Goal: Communication & Community: Share content

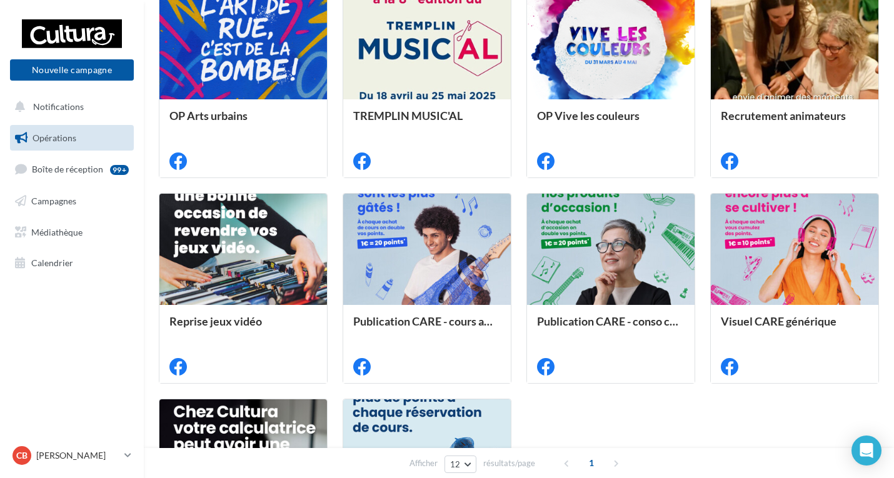
scroll to position [188, 0]
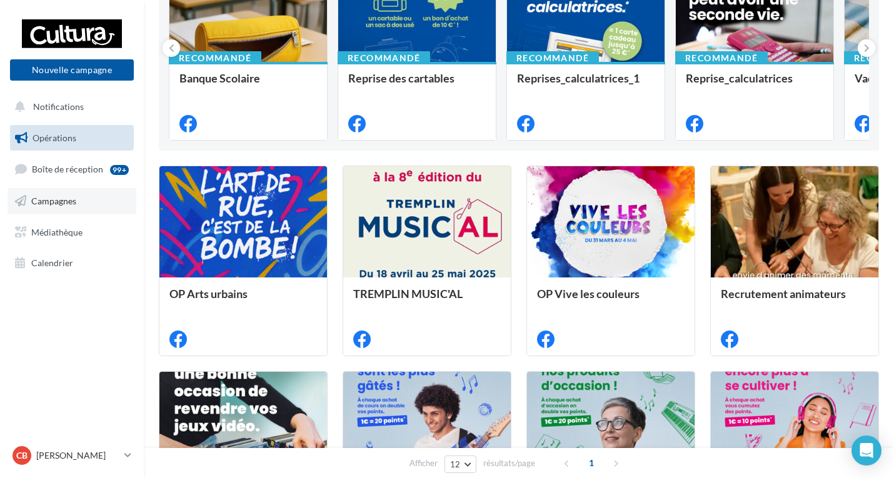
click at [64, 198] on span "Campagnes" at bounding box center [53, 201] width 45 height 11
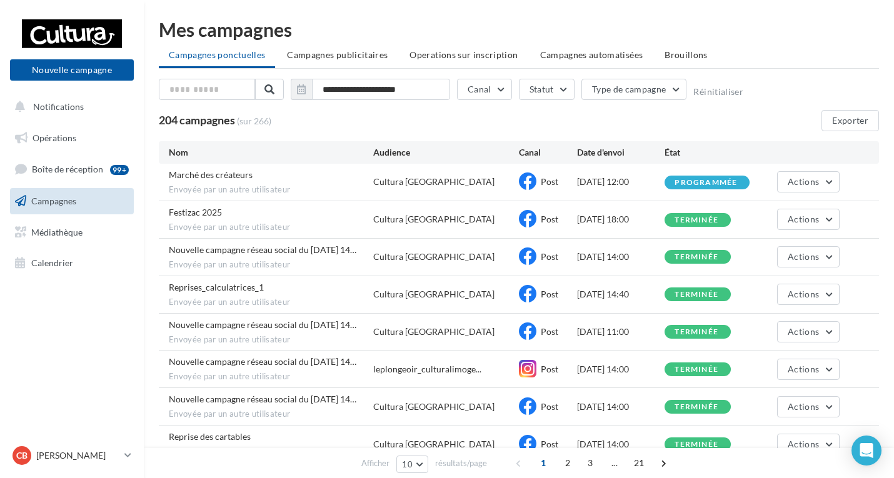
click at [399, 223] on div "Cultura Limoges" at bounding box center [433, 219] width 121 height 13
click at [288, 216] on div "Festizac 2025 Envoyée par un autre utilisateur" at bounding box center [271, 219] width 204 height 27
click at [789, 219] on span "Actions" at bounding box center [803, 219] width 31 height 11
click at [764, 244] on button "Voir les résultats" at bounding box center [776, 249] width 125 height 33
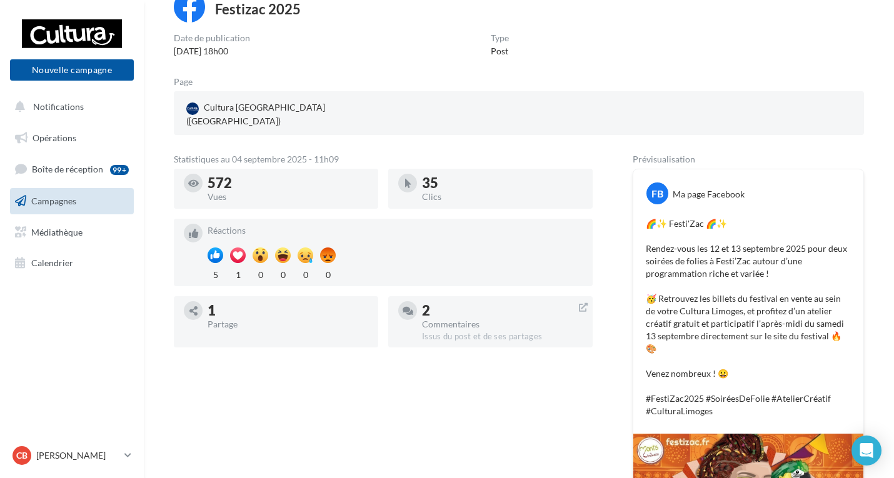
scroll to position [188, 0]
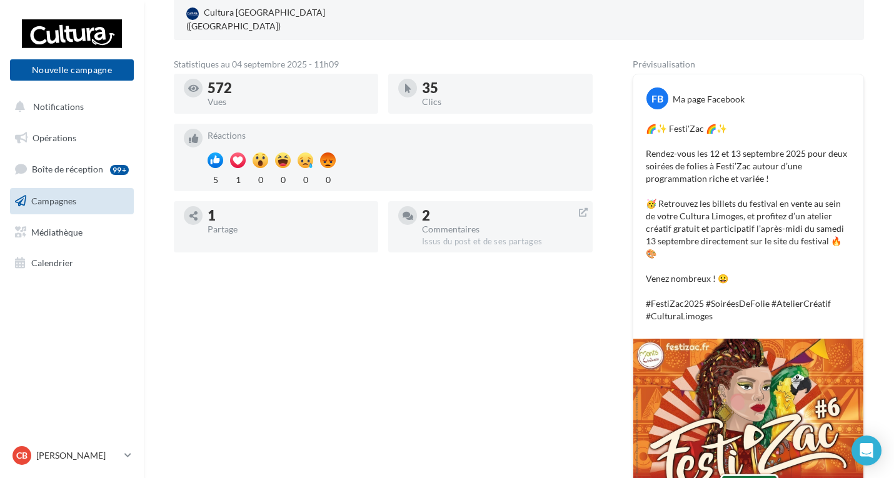
drag, startPoint x: 646, startPoint y: 117, endPoint x: 819, endPoint y: 298, distance: 250.2
click at [819, 298] on p "🌈✨ Festi'Zac 🌈✨ Rendez-vous les 12 et 13 septembre 2025 pour deux soirées de fo…" at bounding box center [748, 223] width 205 height 200
copy p "🌈✨ Festi'Zac 🌈✨ Rendez-vous les 12 et 13 septembre 2025 pour deux soirées de fo…"
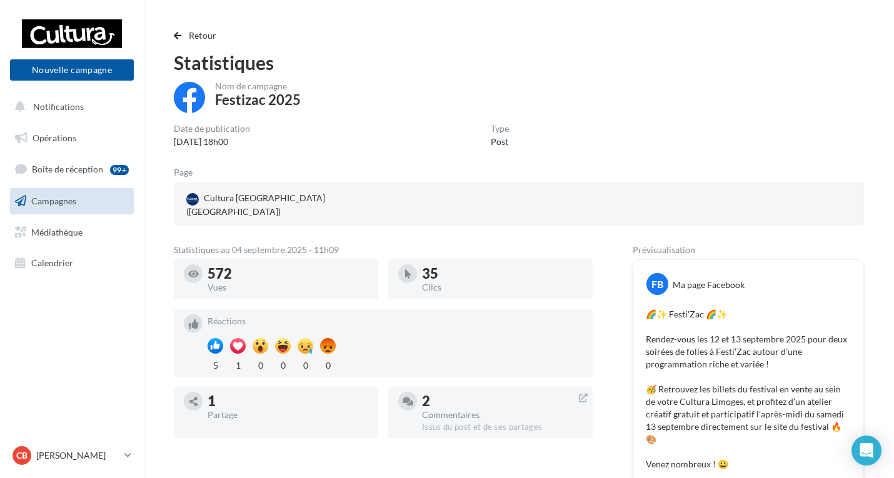
scroll to position [0, 0]
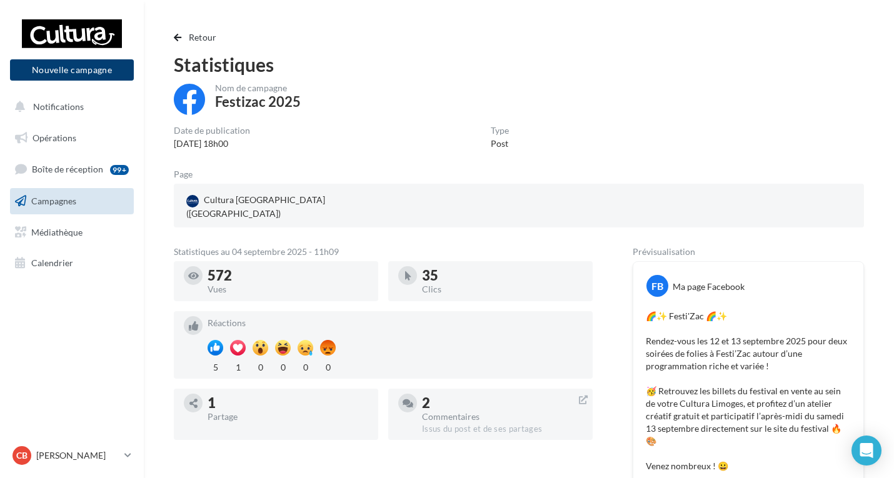
click at [59, 66] on button "Nouvelle campagne" at bounding box center [72, 69] width 124 height 21
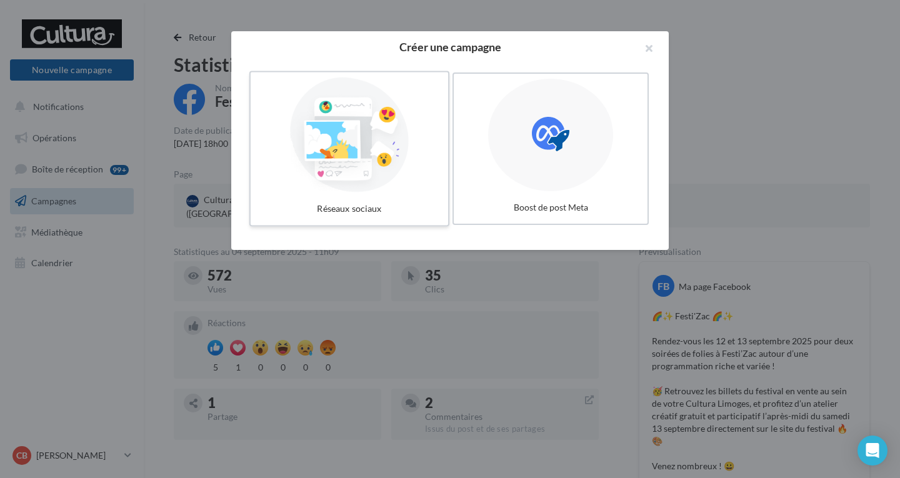
click at [391, 156] on div at bounding box center [350, 135] width 188 height 115
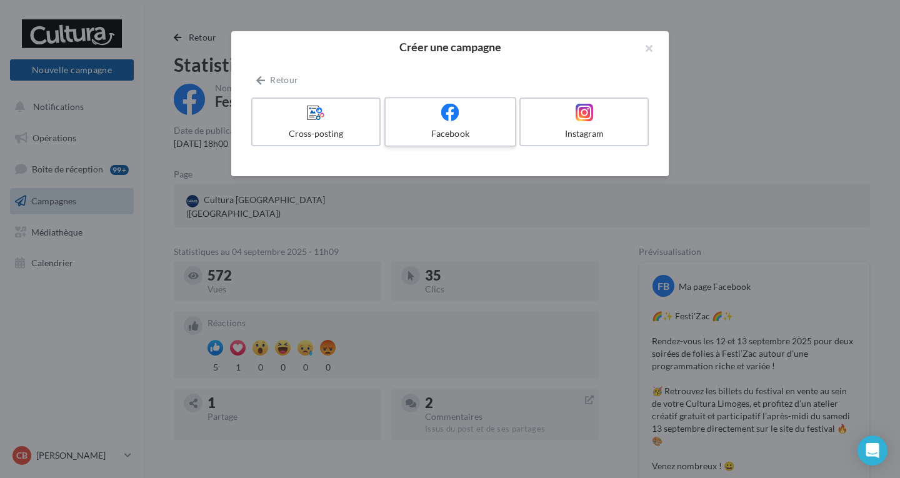
click at [449, 138] on div "Facebook" at bounding box center [450, 134] width 119 height 13
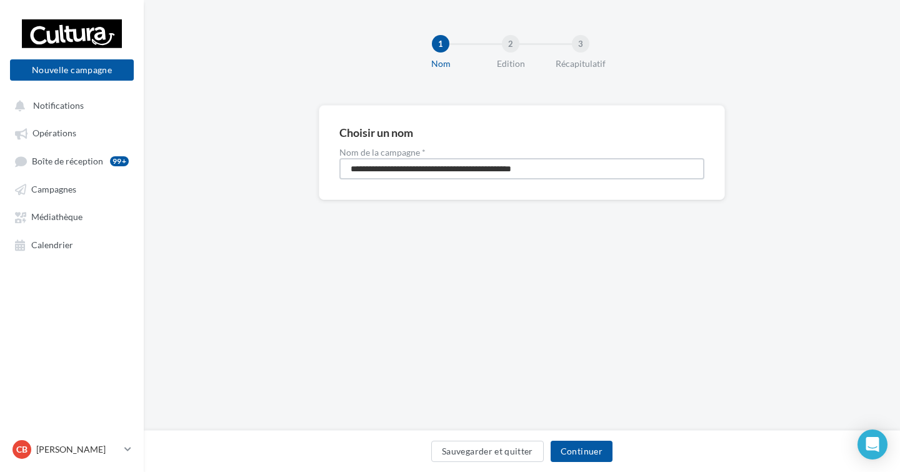
drag, startPoint x: 572, startPoint y: 169, endPoint x: 323, endPoint y: 159, distance: 249.6
click at [323, 159] on div "**********" at bounding box center [522, 152] width 406 height 95
click at [421, 168] on input "*********" at bounding box center [521, 168] width 365 height 21
type input "*********"
click at [559, 243] on div "1 Nom 2 Edition 3 Récapitulatif Choisir un nom Nom de la campagne * ********* S…" at bounding box center [522, 215] width 756 height 431
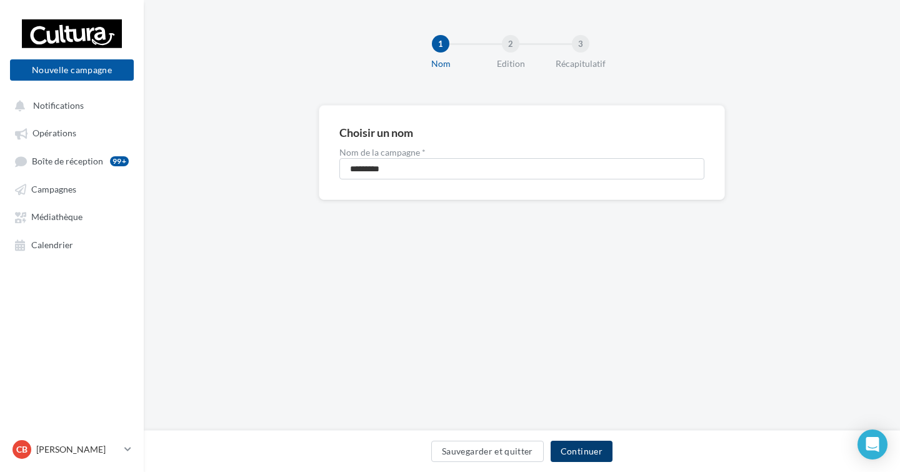
click at [594, 449] on button "Continuer" at bounding box center [582, 451] width 62 height 21
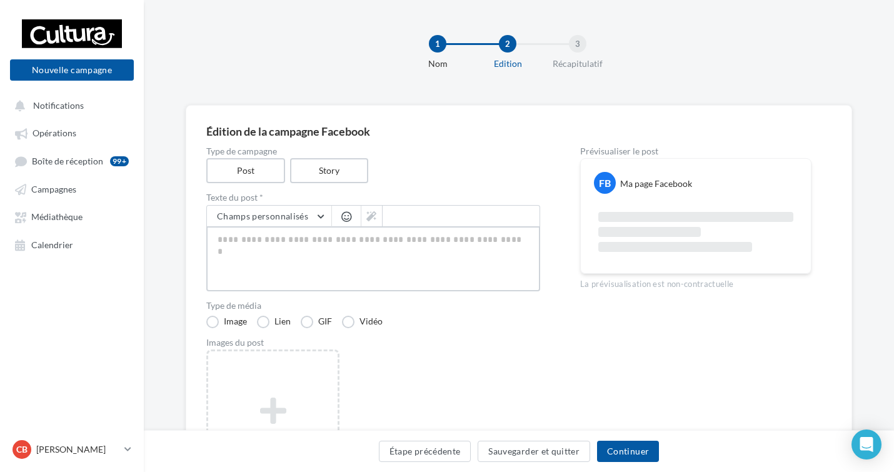
click at [279, 256] on textarea at bounding box center [373, 258] width 334 height 65
paste textarea "**********"
type textarea "**********"
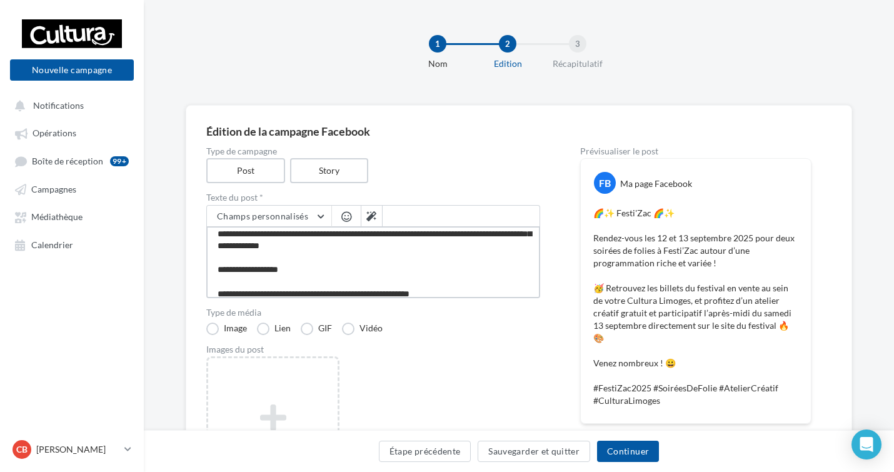
scroll to position [85, 0]
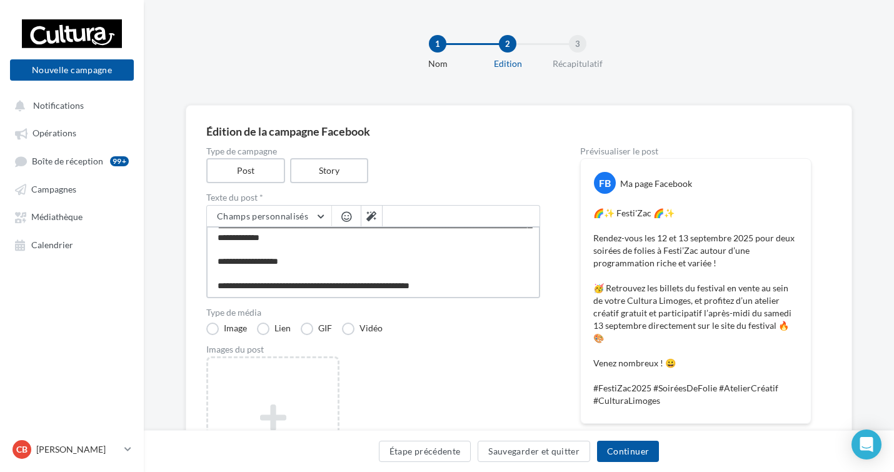
type textarea "**********"
click at [252, 345] on div "Images du post" at bounding box center [373, 349] width 334 height 9
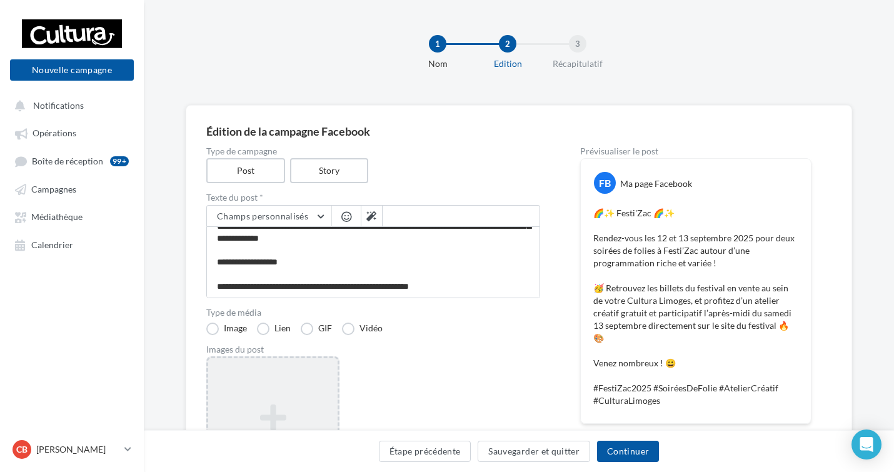
click at [249, 379] on div "Ajouter une image Format: png, jpg" at bounding box center [272, 437] width 133 height 163
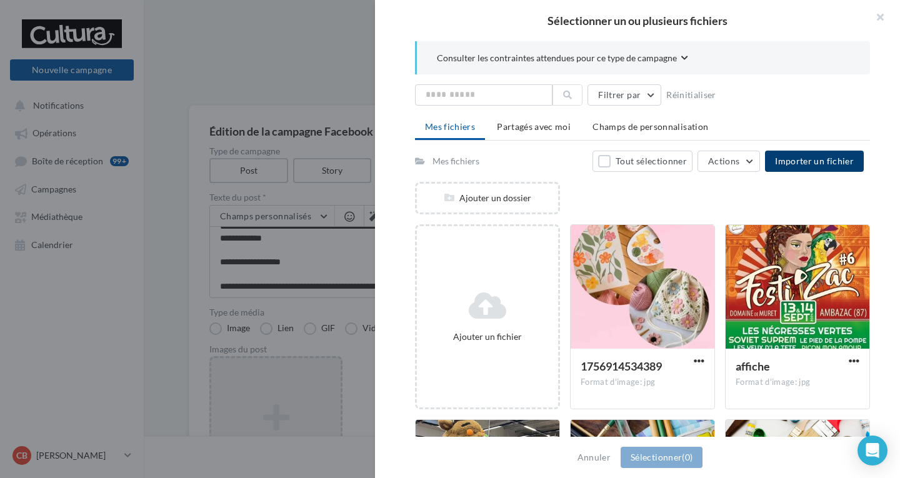
click at [813, 161] on span "Importer un fichier" at bounding box center [814, 161] width 79 height 11
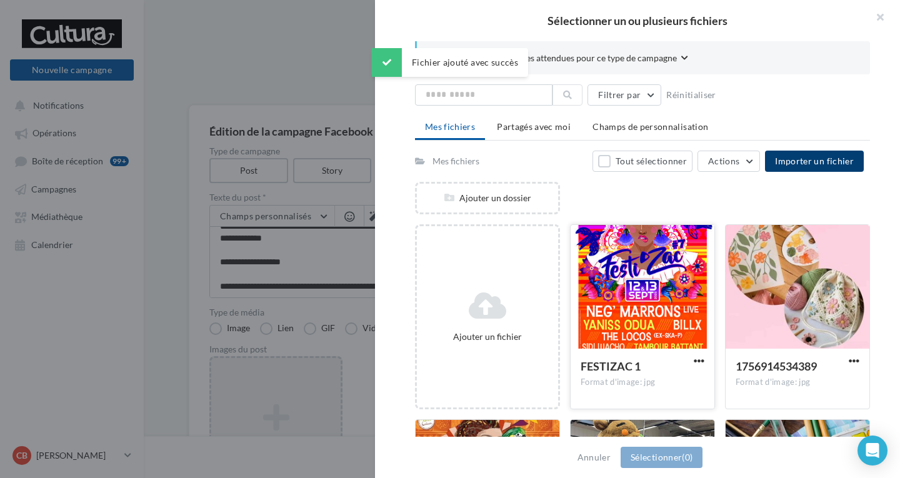
click at [596, 261] on div at bounding box center [643, 287] width 144 height 125
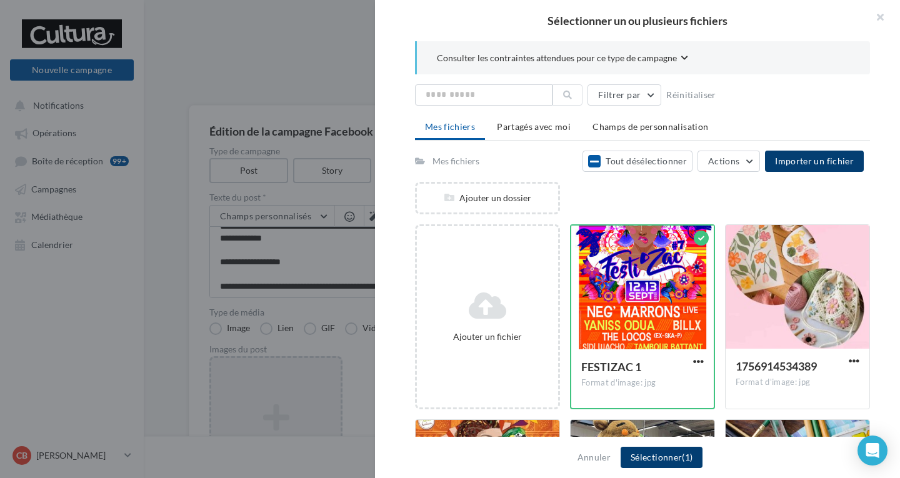
click at [671, 459] on button "Sélectionner (1)" at bounding box center [662, 457] width 82 height 21
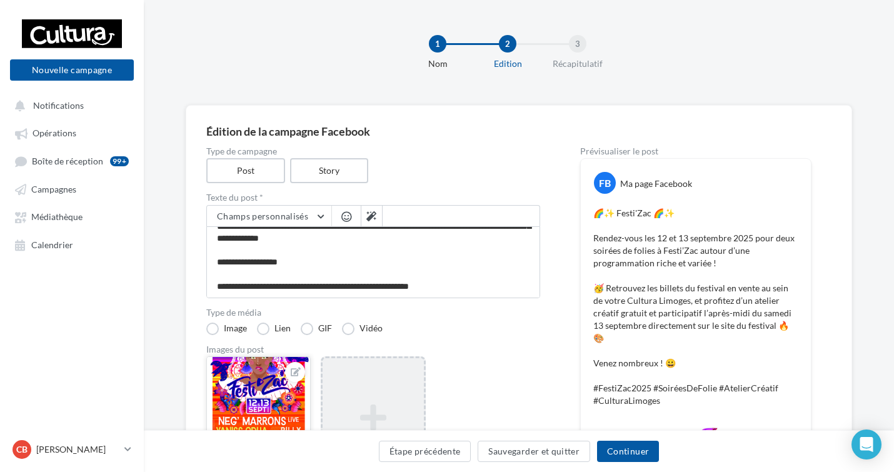
click at [271, 374] on div at bounding box center [258, 404] width 103 height 94
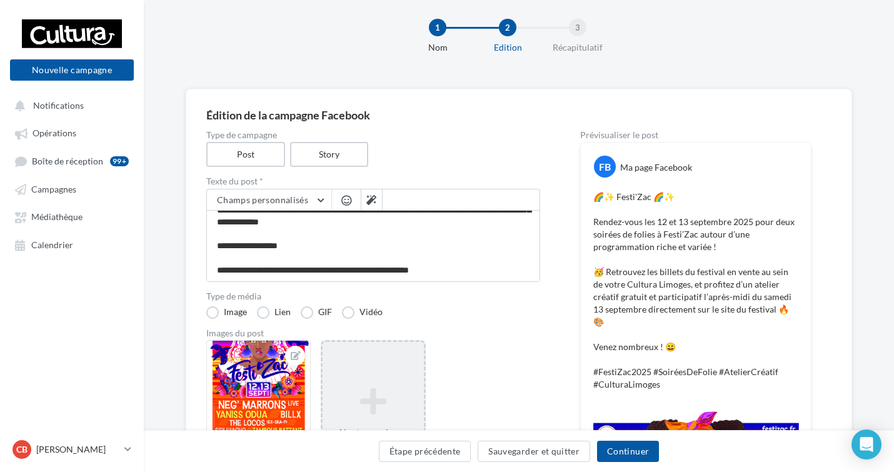
scroll to position [0, 0]
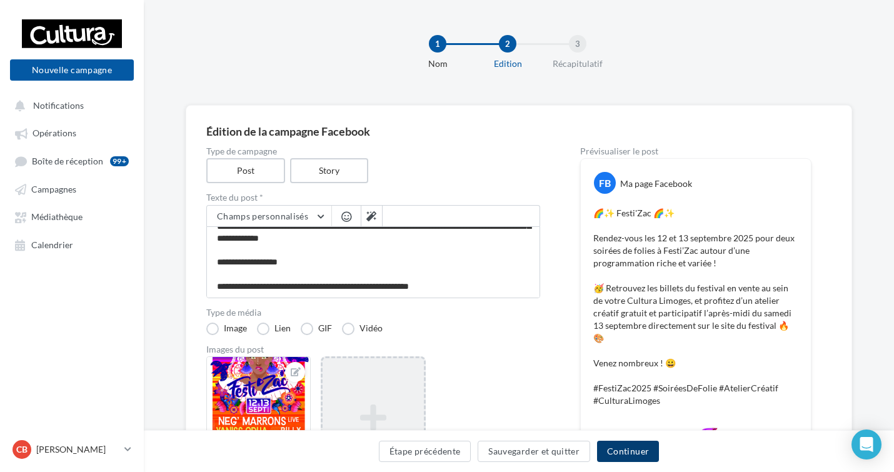
click at [627, 444] on button "Continuer" at bounding box center [628, 451] width 62 height 21
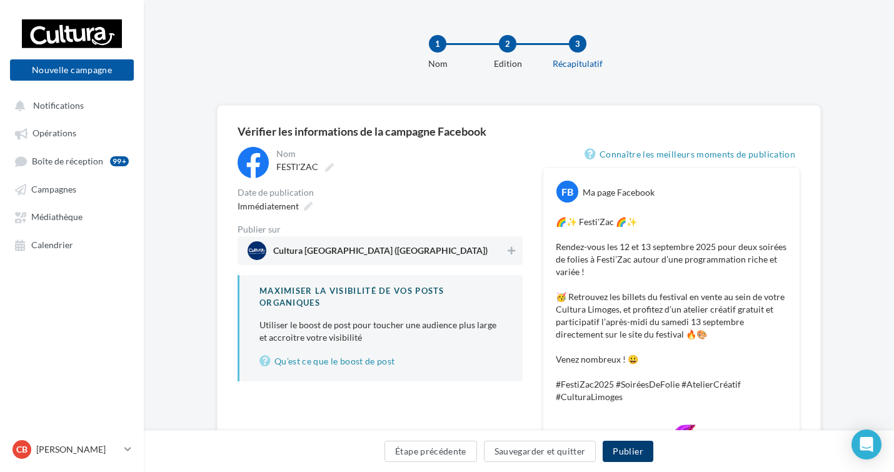
click at [629, 453] on button "Publier" at bounding box center [628, 451] width 50 height 21
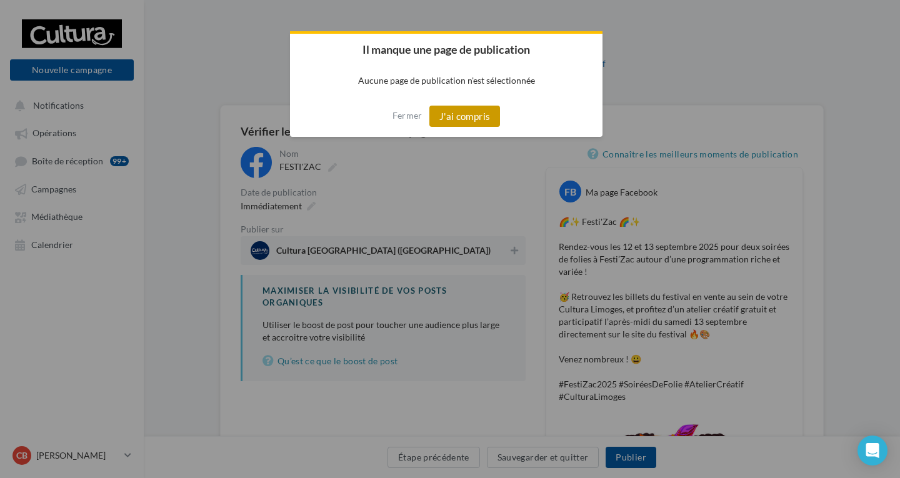
click at [430, 121] on button "J'ai compris" at bounding box center [464, 116] width 71 height 21
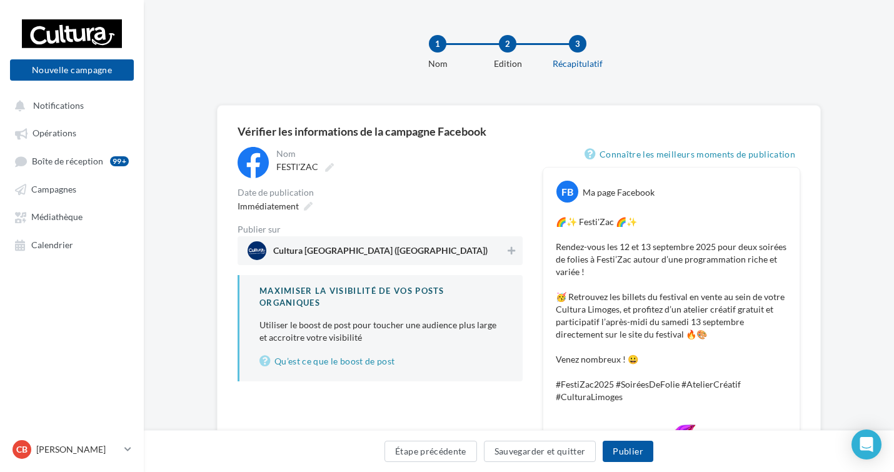
click at [454, 255] on span "Cultura [GEOGRAPHIC_DATA] ([GEOGRAPHIC_DATA])" at bounding box center [377, 250] width 258 height 19
click at [644, 447] on button "Publier" at bounding box center [628, 451] width 50 height 21
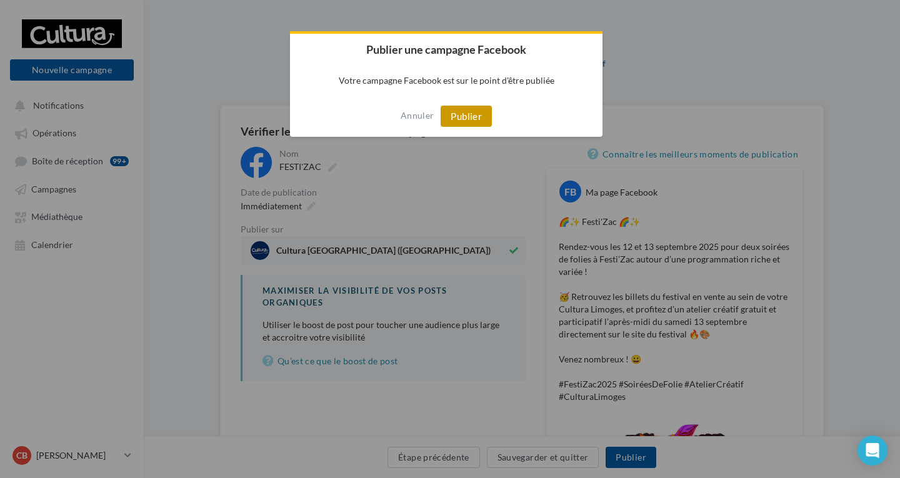
click at [469, 113] on button "Publier" at bounding box center [466, 116] width 51 height 21
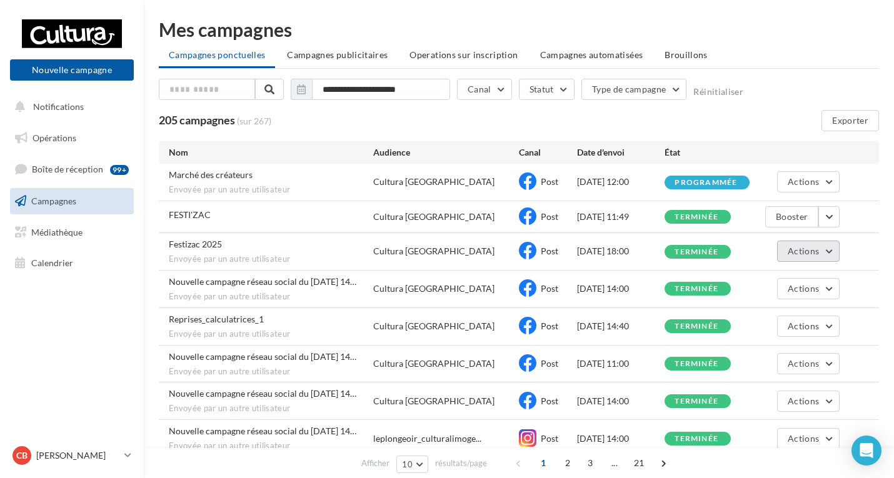
click at [798, 249] on span "Actions" at bounding box center [803, 251] width 31 height 11
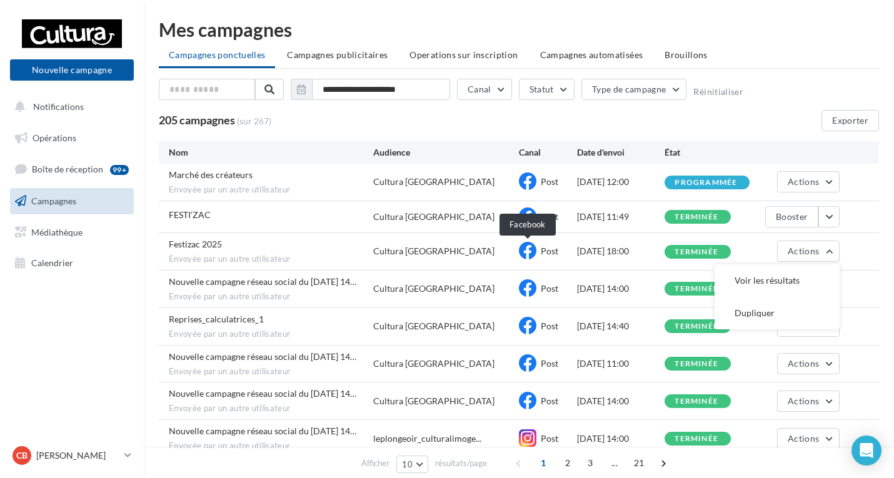
drag, startPoint x: 523, startPoint y: 245, endPoint x: 458, endPoint y: 260, distance: 66.7
click at [494, 254] on div "Festizac 2025 Envoyée par un autre utilisateur Cultura Limoges Post 03/09/2025 …" at bounding box center [519, 251] width 720 height 37
click at [233, 248] on div "Festizac 2025 Envoyée par un autre utilisateur" at bounding box center [271, 251] width 204 height 27
